Goal: Communication & Community: Connect with others

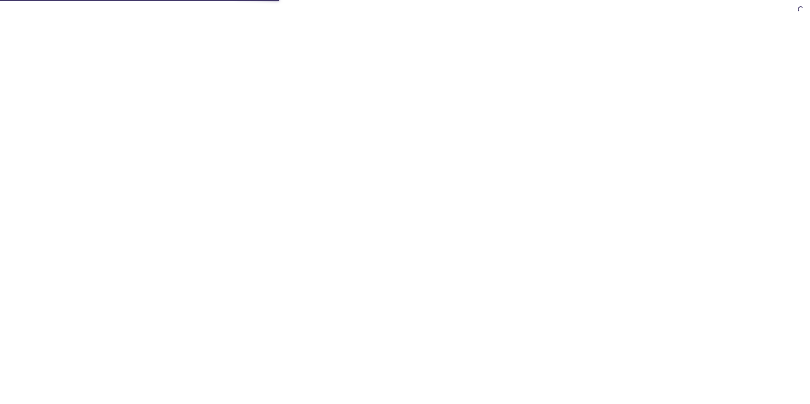
click at [409, 0] on html "Automate email tests | loved by developers & QA teams" at bounding box center [405, 0] width 810 height 0
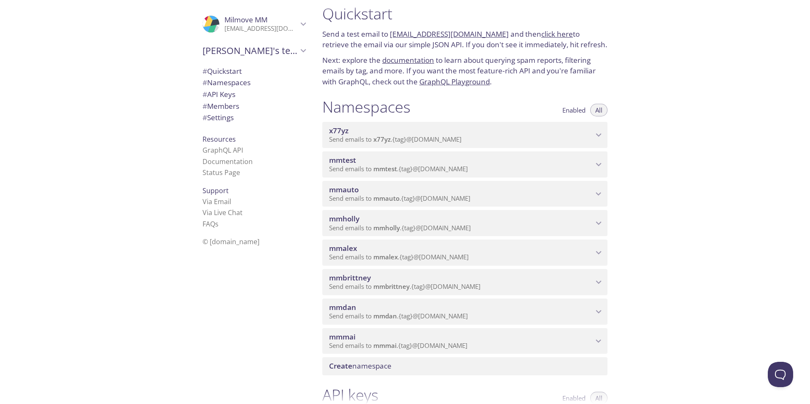
scroll to position [92, 0]
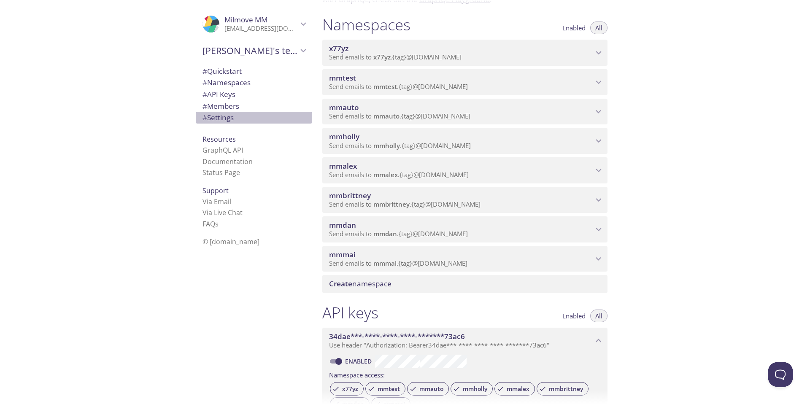
click at [212, 119] on span "# Settings" at bounding box center [218, 118] width 31 height 10
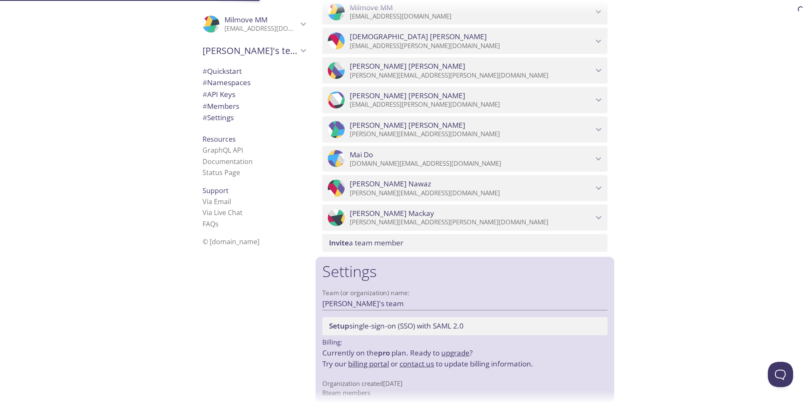
scroll to position [595, 0]
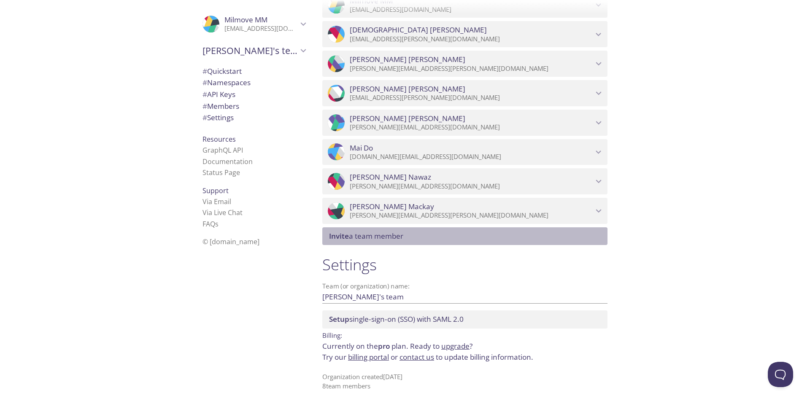
click at [417, 238] on span "Invite a team member" at bounding box center [466, 236] width 275 height 9
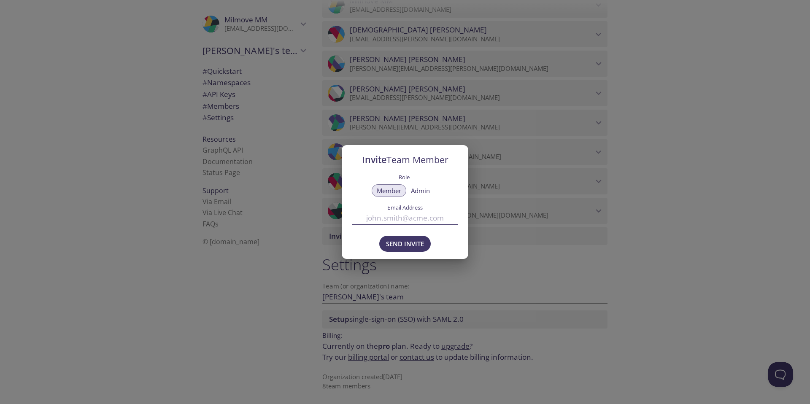
click at [383, 218] on input "Email Address" at bounding box center [405, 218] width 106 height 14
paste input "[PERSON_NAME][EMAIL_ADDRESS][PERSON_NAME][DOMAIN_NAME] <[PERSON_NAME][DOMAIN_NA…"
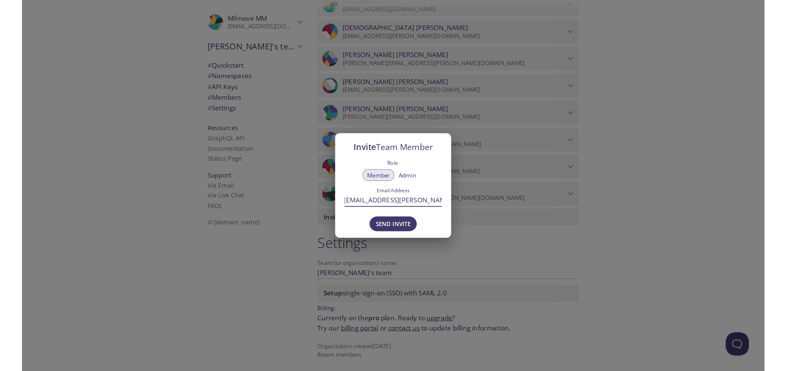
scroll to position [0, 0]
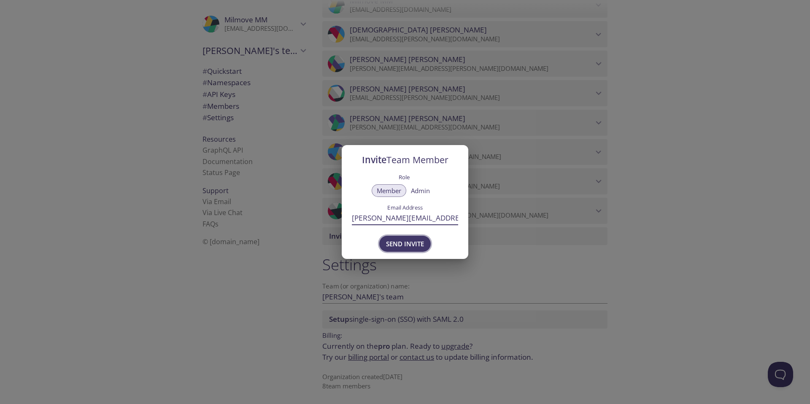
type input "[PERSON_NAME][EMAIL_ADDRESS][PERSON_NAME][DOMAIN_NAME]"
click at [414, 243] on span "Send Invite" at bounding box center [405, 243] width 38 height 11
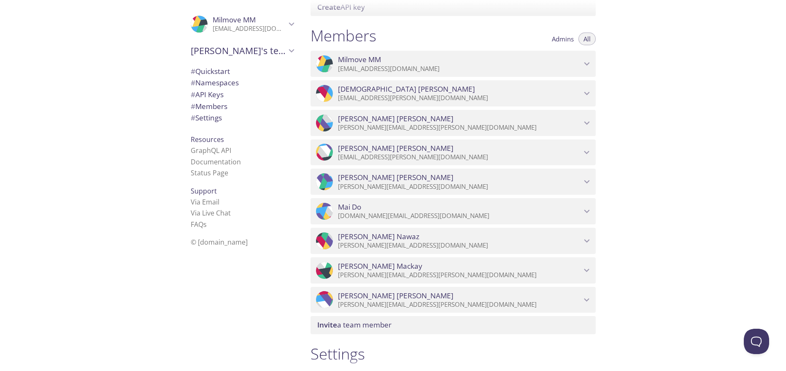
scroll to position [653, 0]
